Goal: Navigation & Orientation: Find specific page/section

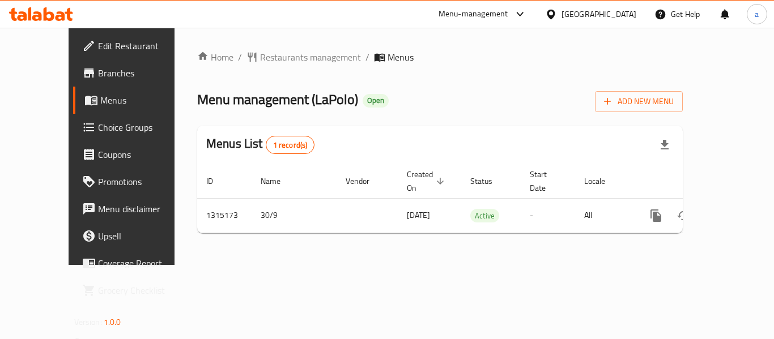
click at [249, 66] on div "Home / Restaurants management / Menus Menu management ( LaPolo ) Open Add New M…" at bounding box center [440, 146] width 486 height 192
click at [260, 59] on span "Restaurants management" at bounding box center [310, 57] width 101 height 14
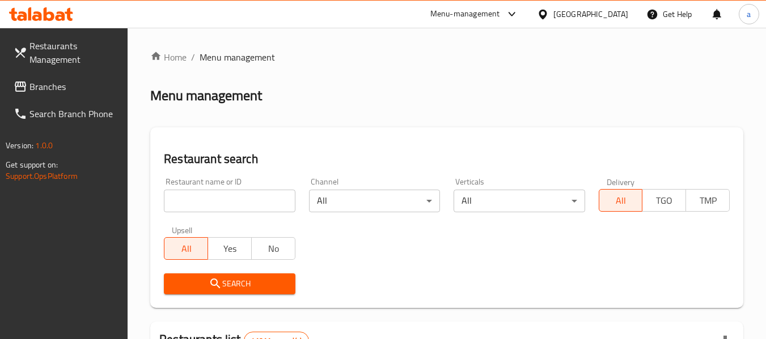
click at [75, 86] on span "Branches" at bounding box center [74, 87] width 90 height 14
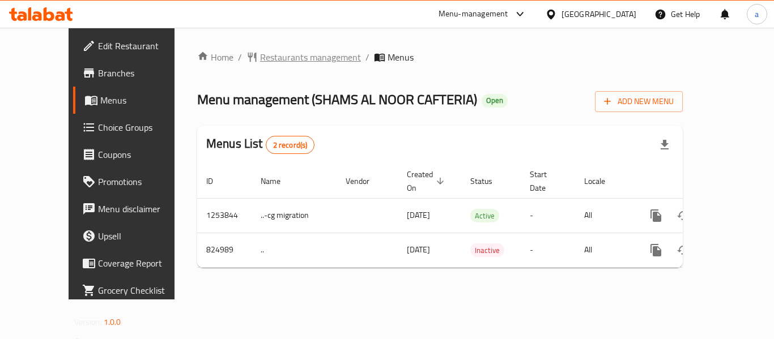
click at [260, 54] on span "Restaurants management" at bounding box center [310, 57] width 101 height 14
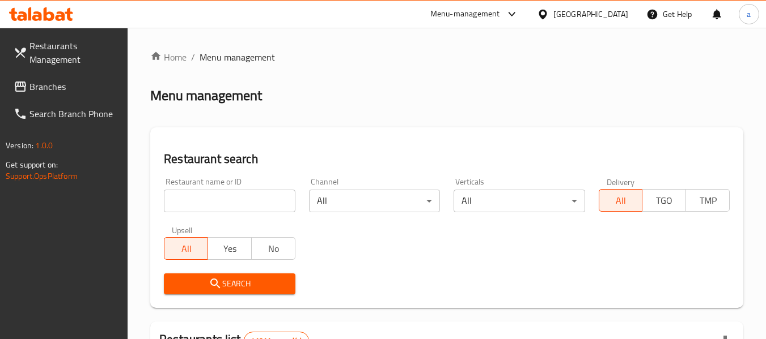
click at [59, 80] on span "Branches" at bounding box center [74, 87] width 90 height 14
